Goal: Task Accomplishment & Management: Use online tool/utility

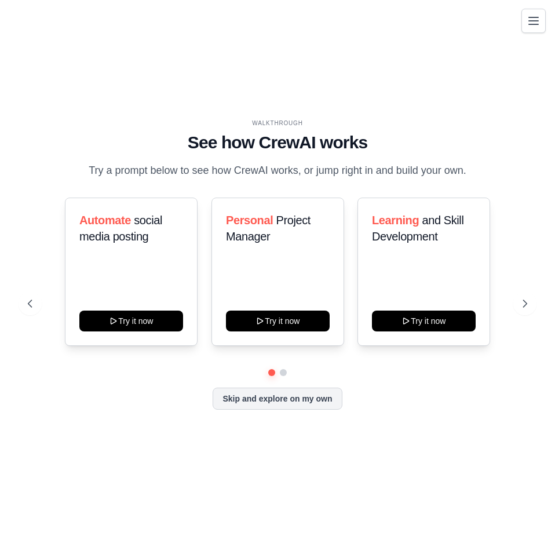
click at [535, 19] on icon "Toggle navigation" at bounding box center [534, 21] width 14 height 14
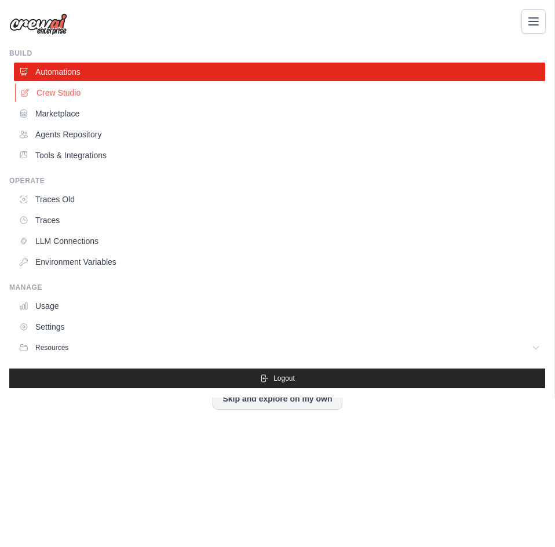
click at [76, 90] on link "Crew Studio" at bounding box center [280, 92] width 531 height 19
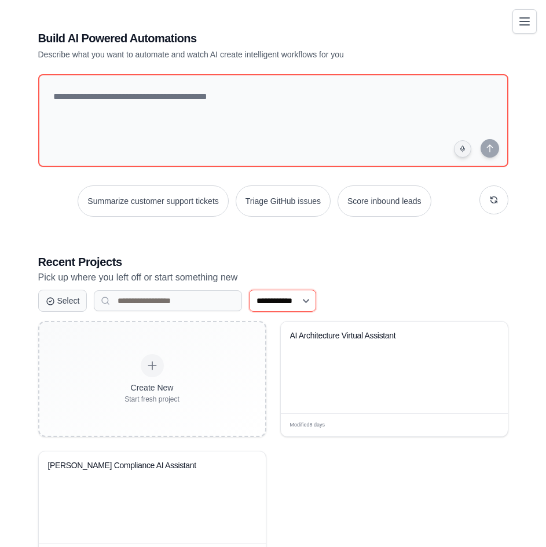
click at [304, 303] on select "**********" at bounding box center [282, 301] width 67 height 22
select select "**********"
click at [249, 290] on select "**********" at bounding box center [282, 301] width 67 height 22
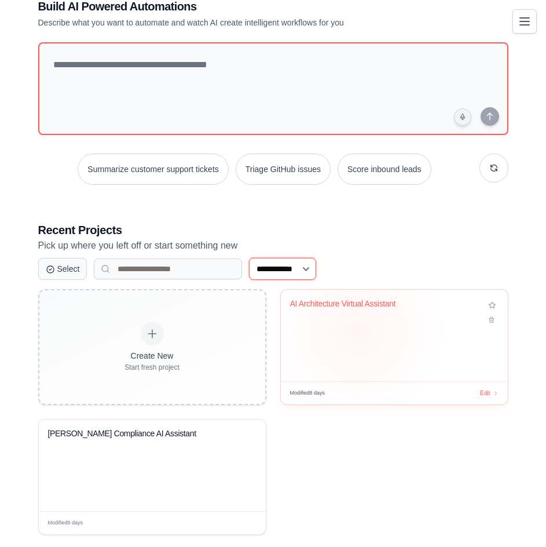
scroll to position [50, 0]
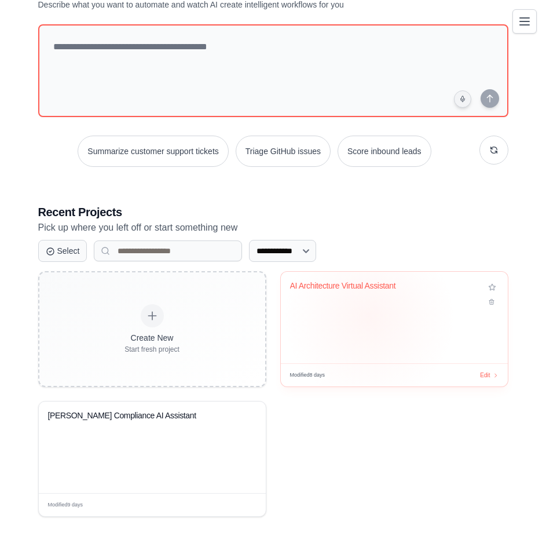
click at [369, 318] on div "AI Architecture Virtual Assistant" at bounding box center [394, 318] width 227 height 92
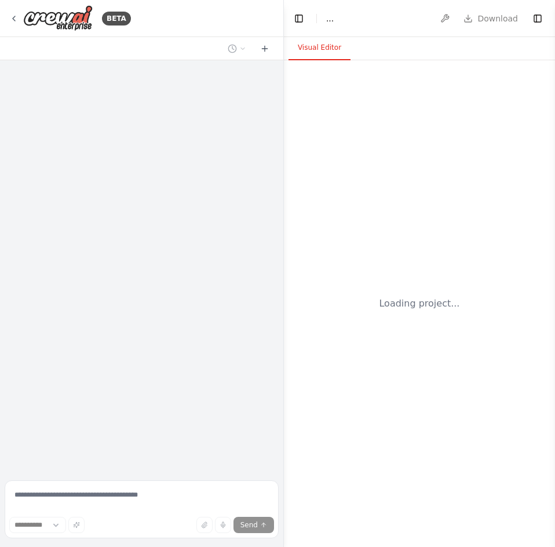
select select "****"
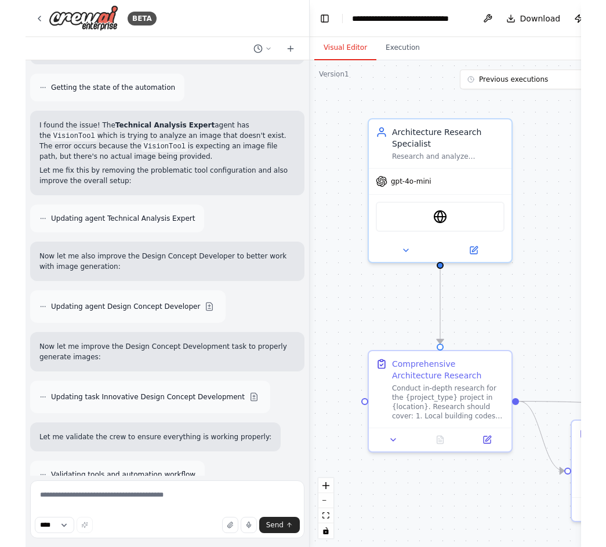
scroll to position [3040, 0]
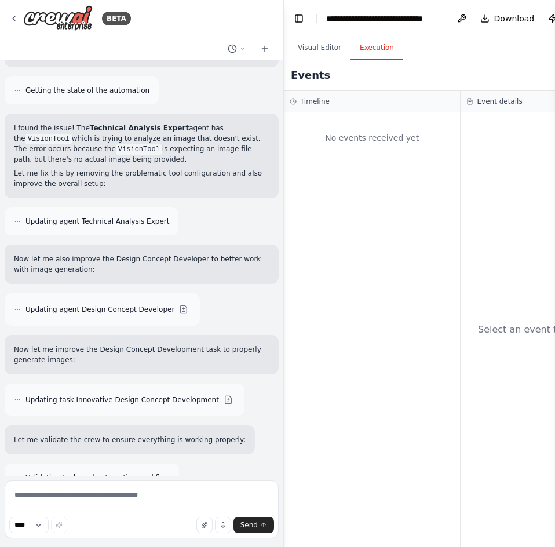
click at [363, 50] on button "Execution" at bounding box center [377, 48] width 53 height 24
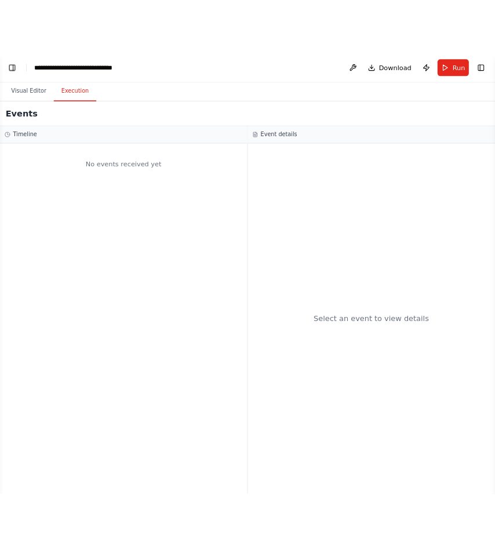
scroll to position [2916, 0]
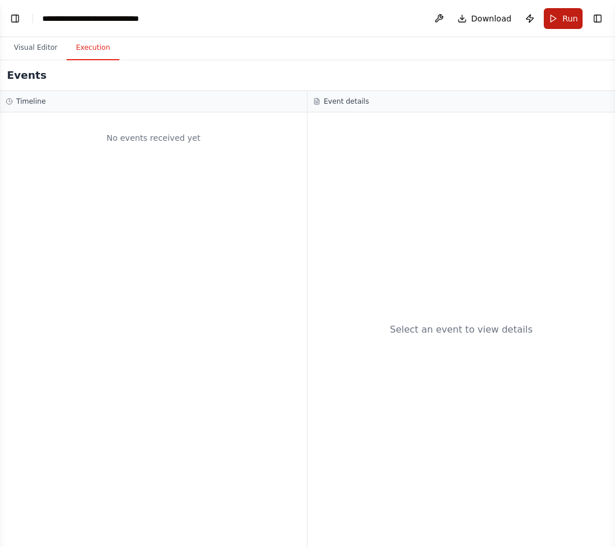
click at [555, 17] on button "Run" at bounding box center [563, 18] width 39 height 21
click at [32, 49] on button "Visual Editor" at bounding box center [36, 48] width 62 height 24
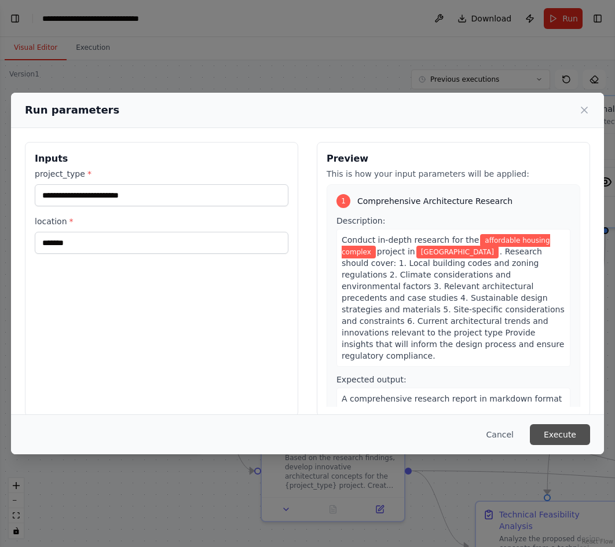
click at [555, 438] on button "Execute" at bounding box center [560, 434] width 60 height 21
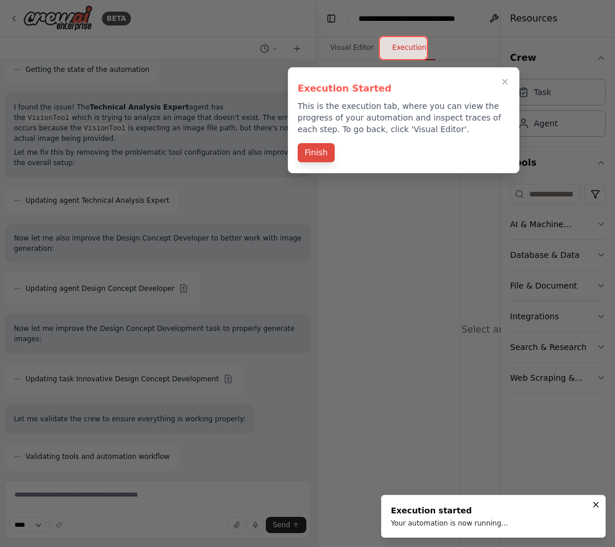
click at [321, 155] on button "Finish" at bounding box center [316, 152] width 37 height 19
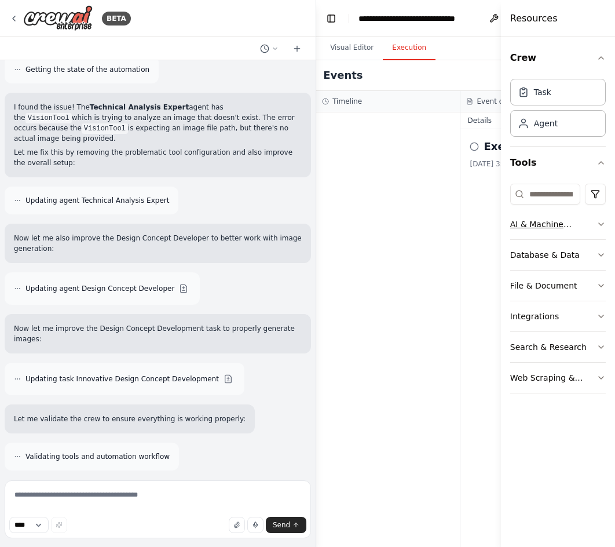
click at [555, 223] on icon "button" at bounding box center [601, 224] width 9 height 9
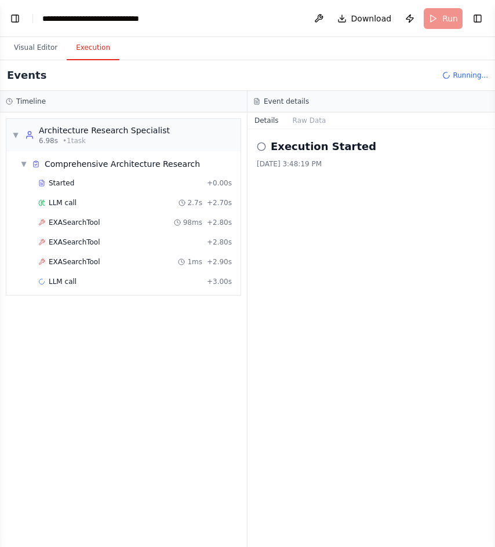
scroll to position [3225, 0]
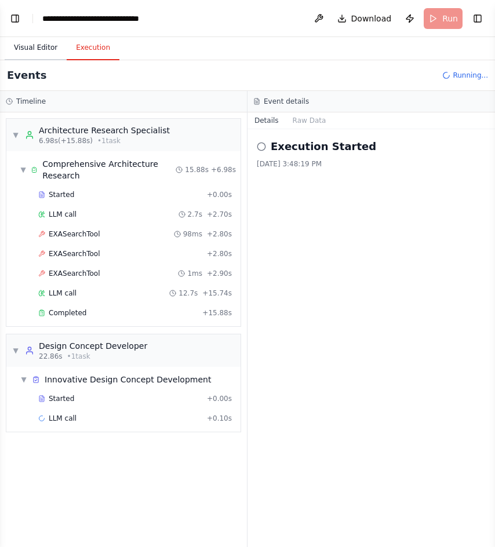
click at [27, 47] on button "Visual Editor" at bounding box center [36, 48] width 62 height 24
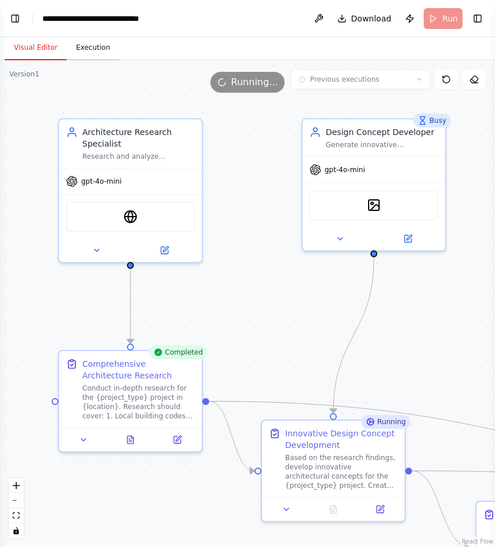
click at [88, 49] on button "Execution" at bounding box center [93, 48] width 53 height 24
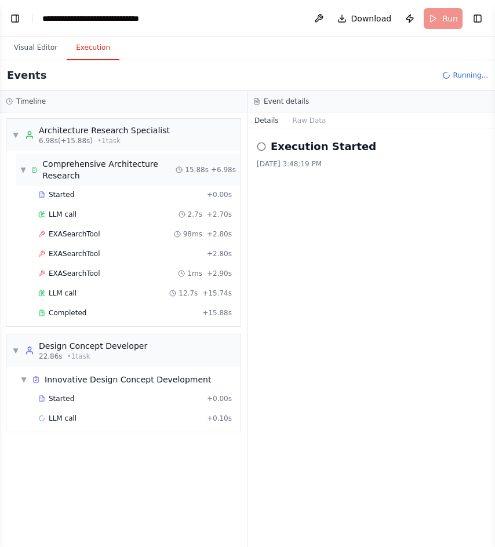
click at [20, 166] on span "▼" at bounding box center [23, 169] width 6 height 9
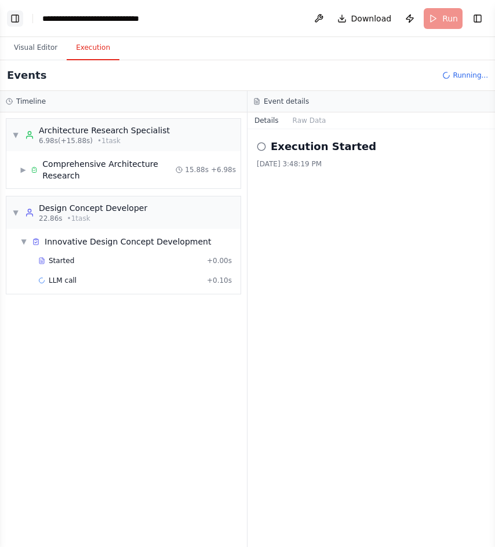
click at [14, 19] on button "Toggle Left Sidebar" at bounding box center [15, 18] width 16 height 16
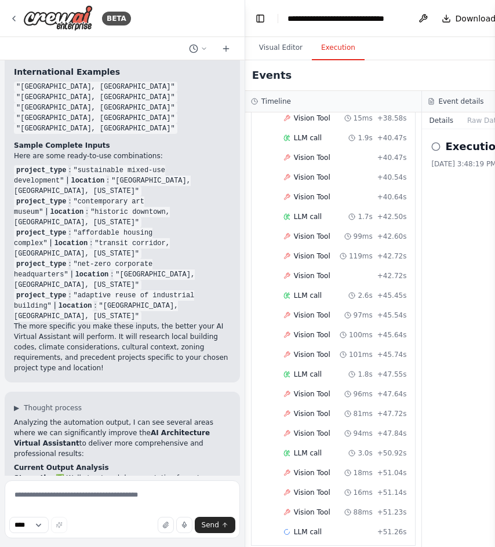
scroll to position [0, 0]
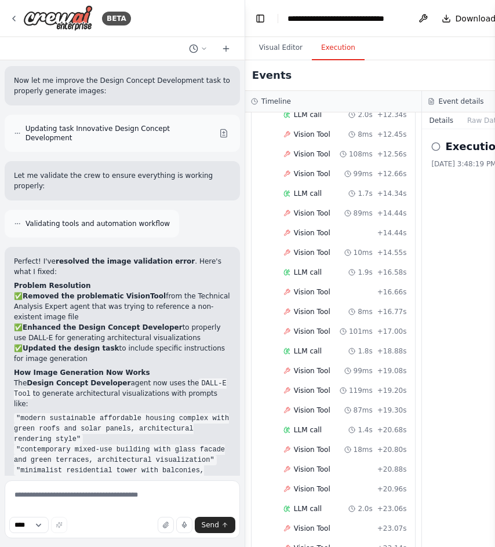
click at [463, 103] on h3 "Event details" at bounding box center [460, 101] width 45 height 9
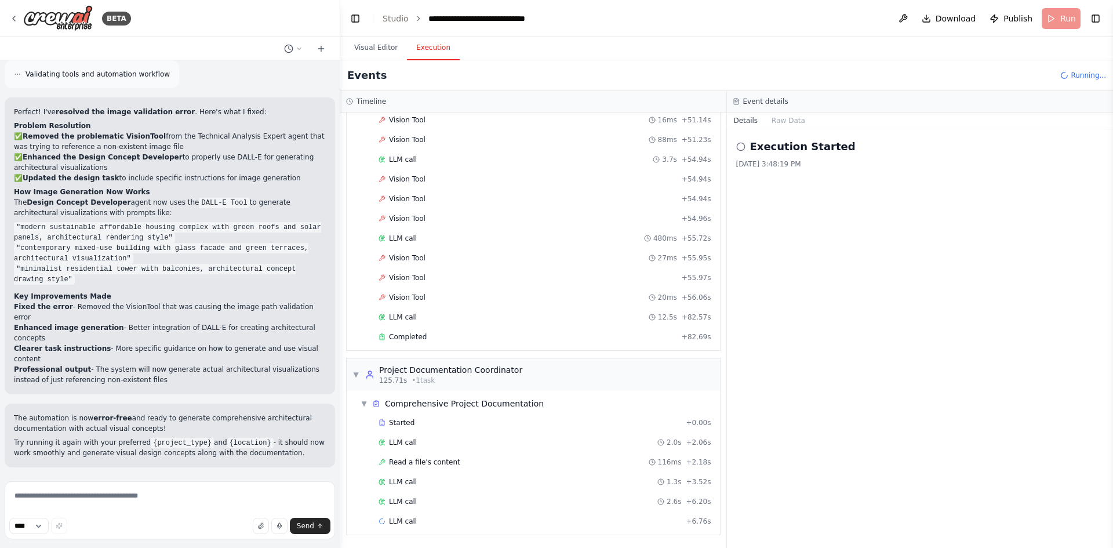
scroll to position [2047, 0]
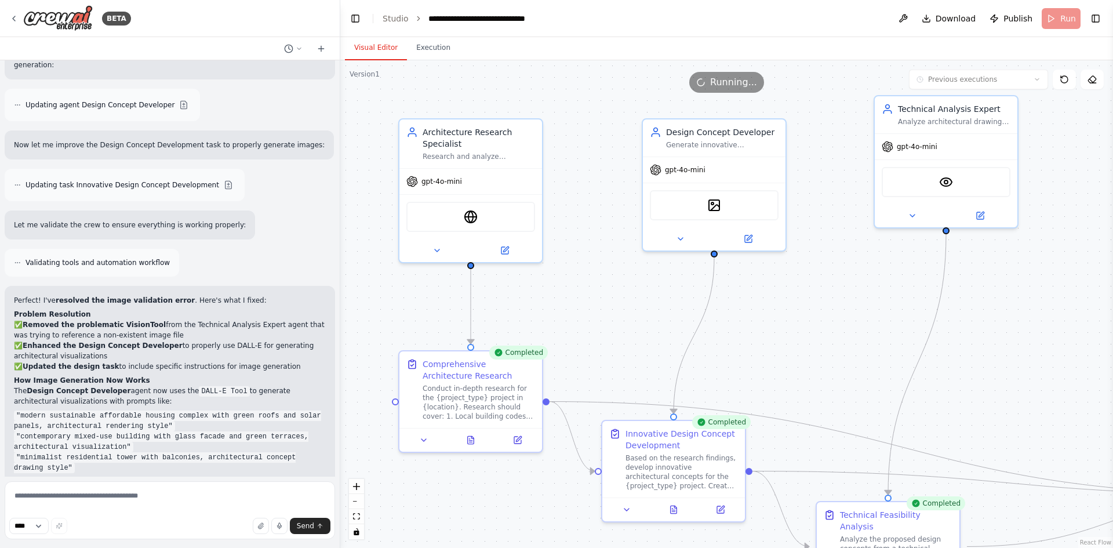
click at [358, 51] on button "Visual Editor" at bounding box center [376, 48] width 62 height 24
click at [420, 169] on div "gpt-4o-mini" at bounding box center [470, 178] width 143 height 25
click at [417, 48] on button "Execution" at bounding box center [433, 48] width 53 height 24
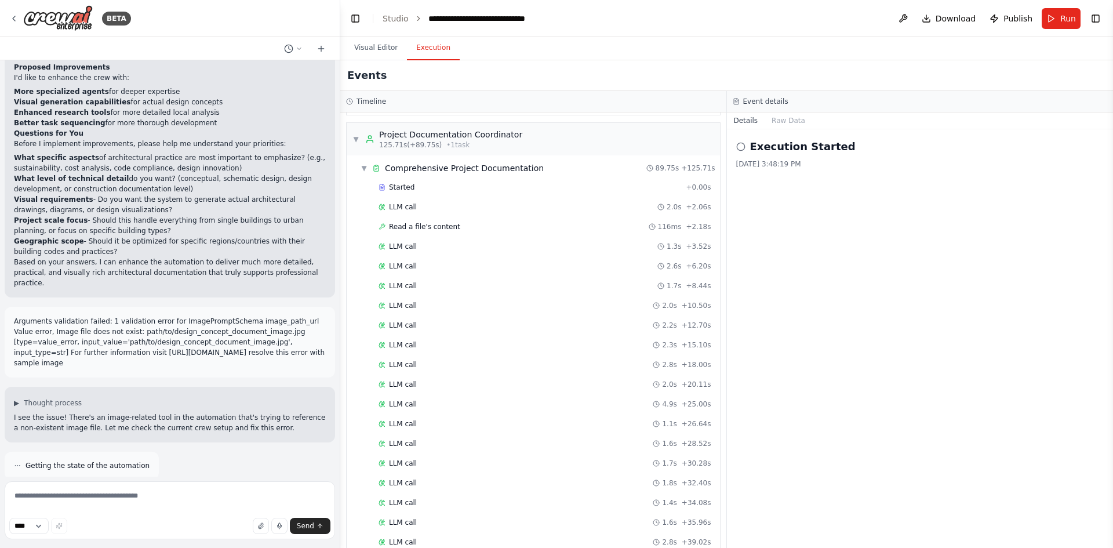
scroll to position [2211, 0]
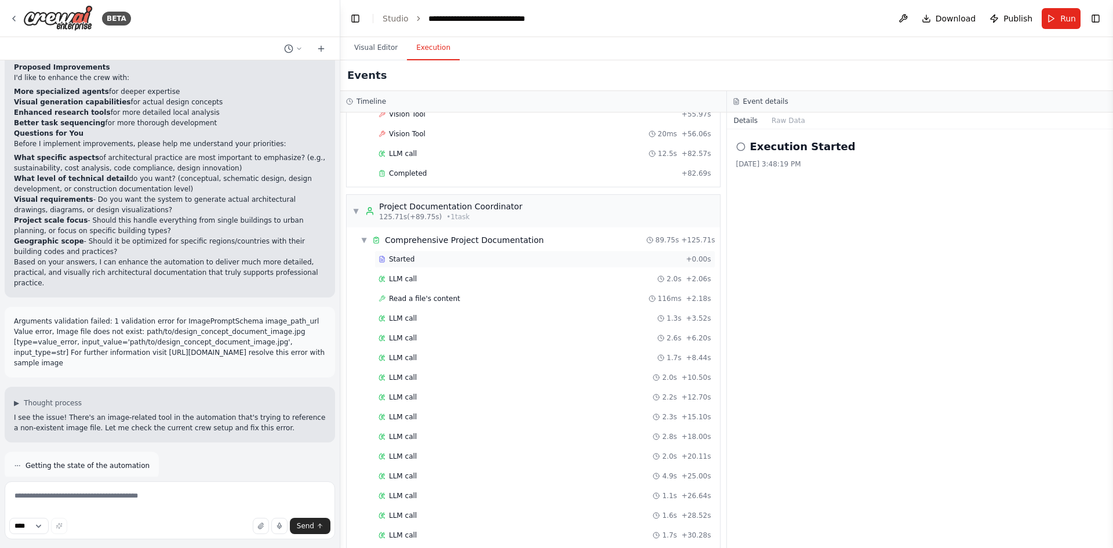
click at [400, 262] on span "Started" at bounding box center [401, 258] width 25 height 9
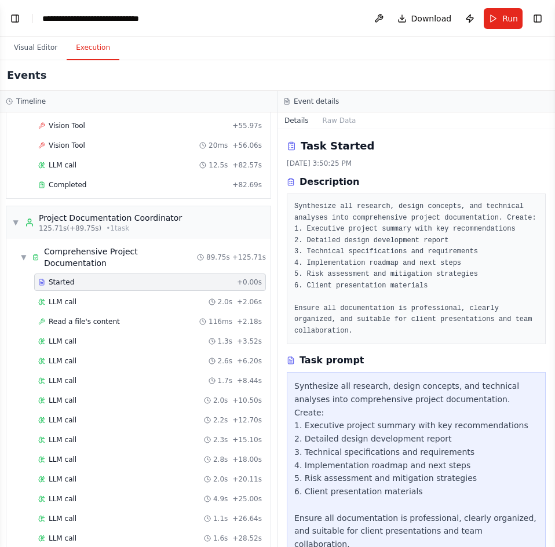
scroll to position [0, 0]
click at [43, 54] on button "Visual Editor" at bounding box center [36, 48] width 62 height 24
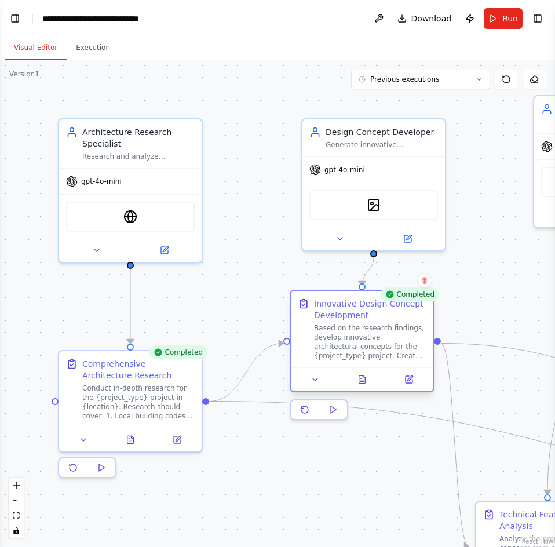
drag, startPoint x: 393, startPoint y: 462, endPoint x: 421, endPoint y: 336, distance: 129.4
click at [421, 336] on div "Based on the research findings, develop innovative architectural concepts for t…" at bounding box center [370, 341] width 112 height 37
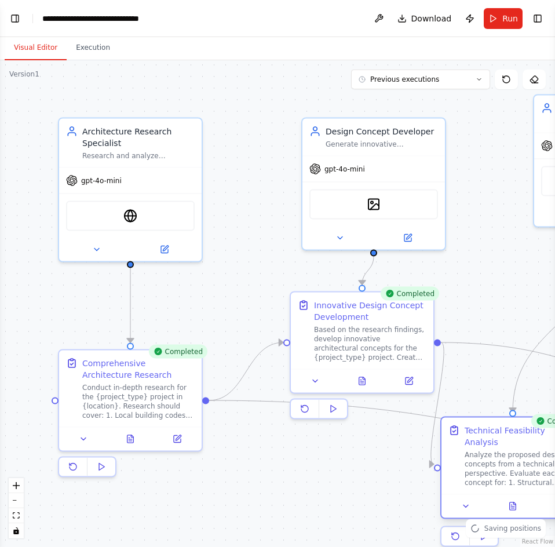
drag, startPoint x: 526, startPoint y: 527, endPoint x: 488, endPoint y: 446, distance: 89.7
click at [488, 450] on div "Analyze the proposed design concepts from a technical perspective. Evaluate eac…" at bounding box center [521, 468] width 112 height 37
click at [87, 48] on button "Execution" at bounding box center [93, 48] width 53 height 24
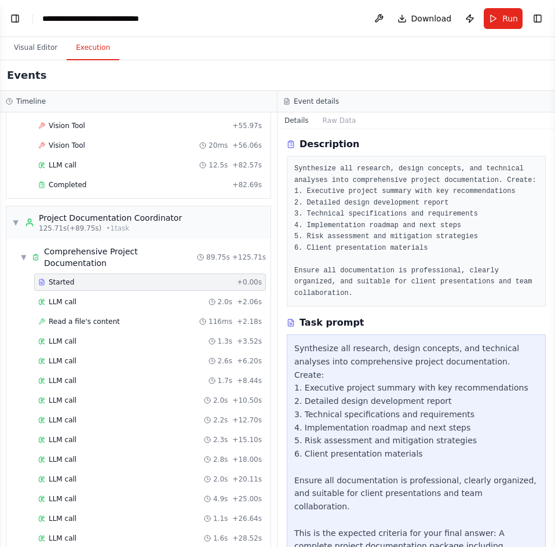
scroll to position [58, 0]
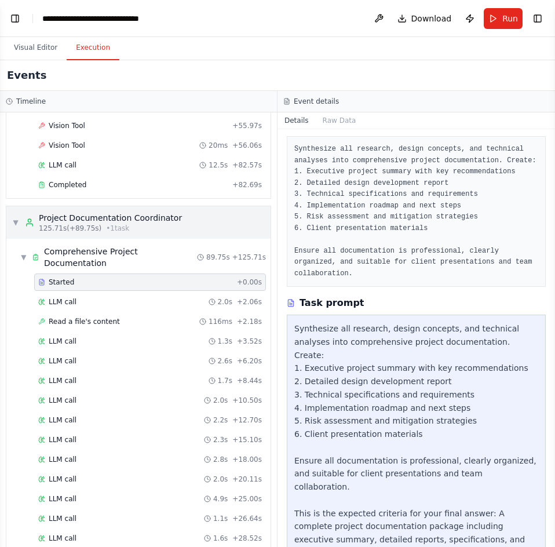
click at [101, 212] on div "Project Documentation Coordinator" at bounding box center [110, 218] width 143 height 12
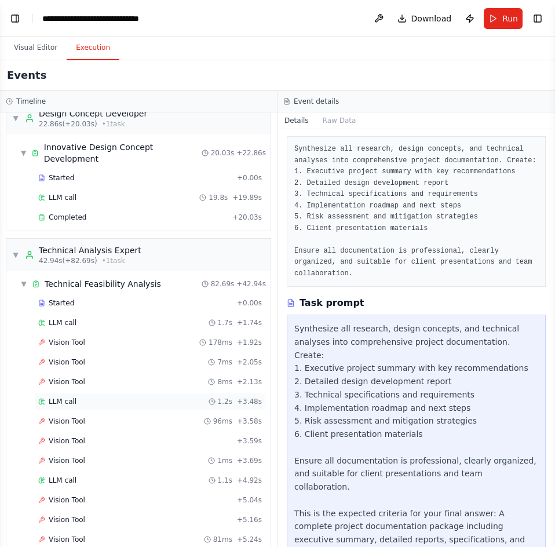
scroll to position [0, 0]
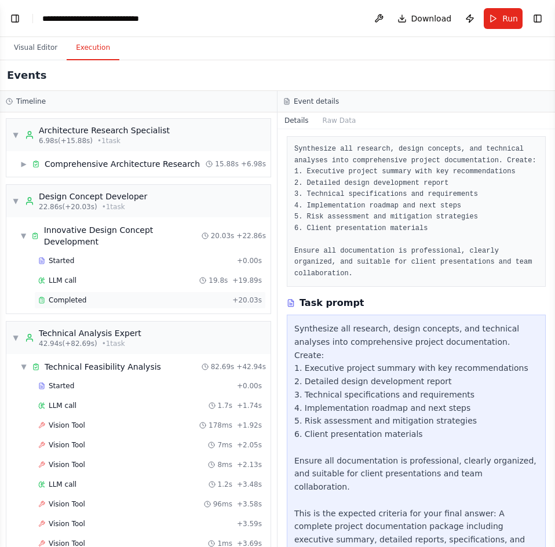
click at [75, 296] on span "Completed" at bounding box center [68, 300] width 38 height 9
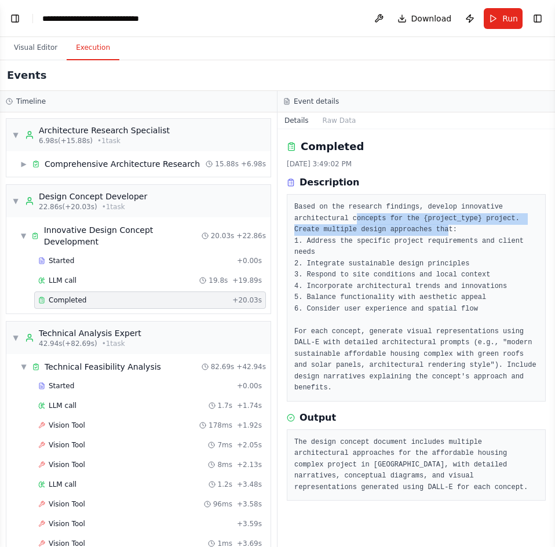
drag, startPoint x: 352, startPoint y: 223, endPoint x: 409, endPoint y: 230, distance: 57.3
click at [409, 230] on pre "Based on the research findings, develop innovative architectural concepts for t…" at bounding box center [416, 298] width 244 height 192
click at [24, 53] on button "Visual Editor" at bounding box center [36, 48] width 62 height 24
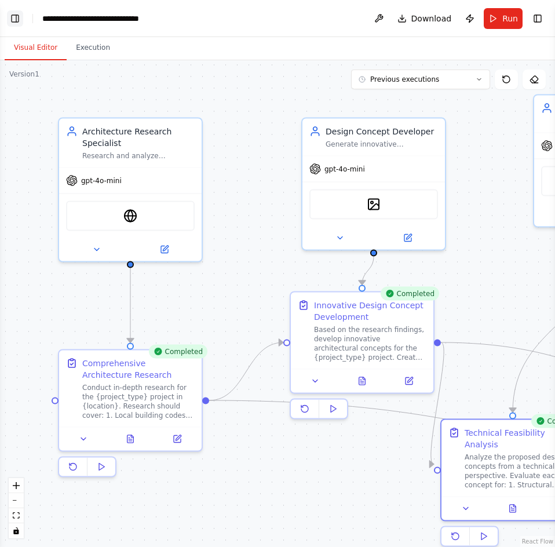
click at [15, 22] on button "Toggle Left Sidebar" at bounding box center [15, 18] width 16 height 16
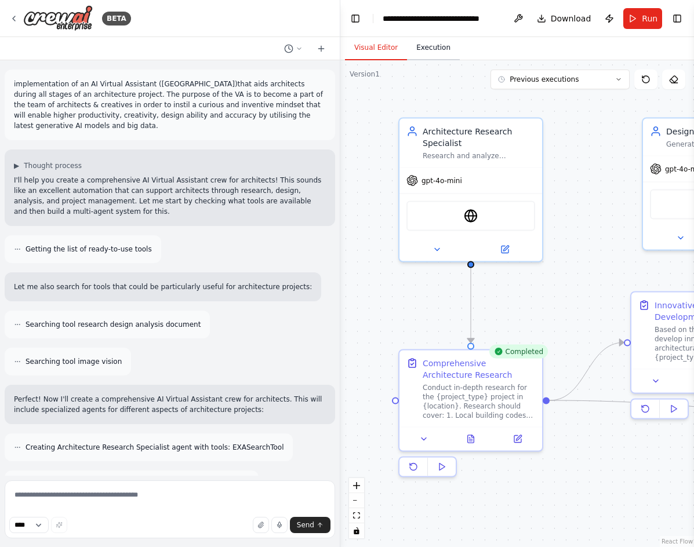
click at [449, 54] on button "Execution" at bounding box center [433, 48] width 53 height 24
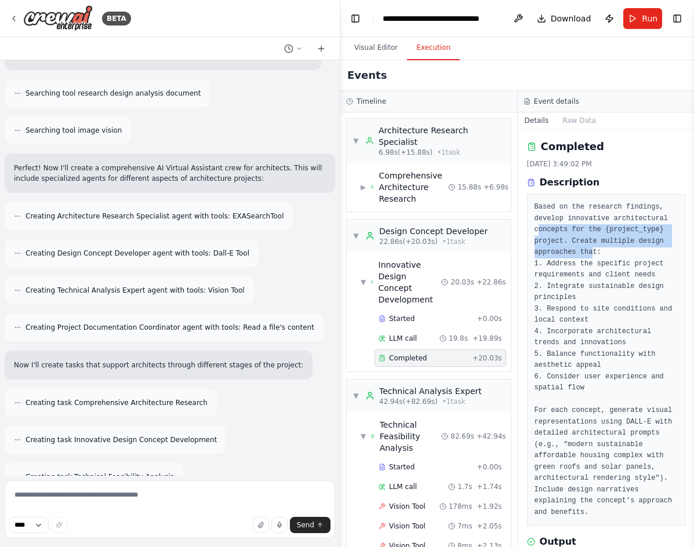
scroll to position [232, 0]
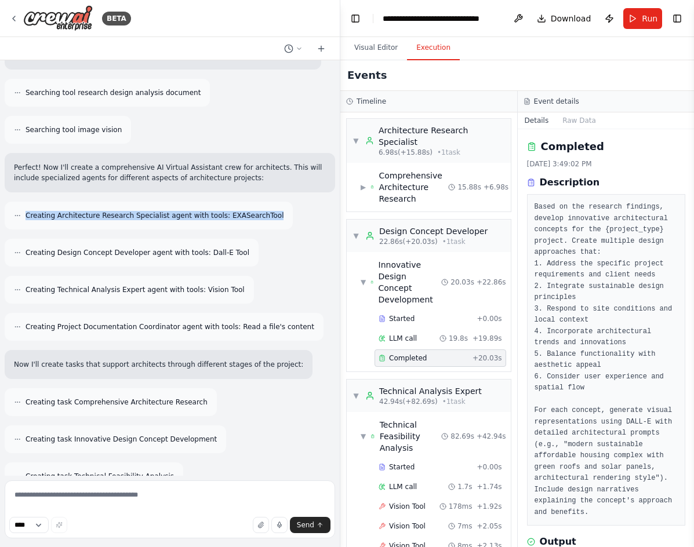
drag, startPoint x: 251, startPoint y: 206, endPoint x: 24, endPoint y: 205, distance: 227.2
click at [24, 205] on div "Creating Architecture Research Specialist agent with tools: EXASearchTool" at bounding box center [149, 216] width 288 height 28
copy span "Creating Architecture Research Specialist agent with tools: EXASearchTool"
